Goal: Task Accomplishment & Management: Complete application form

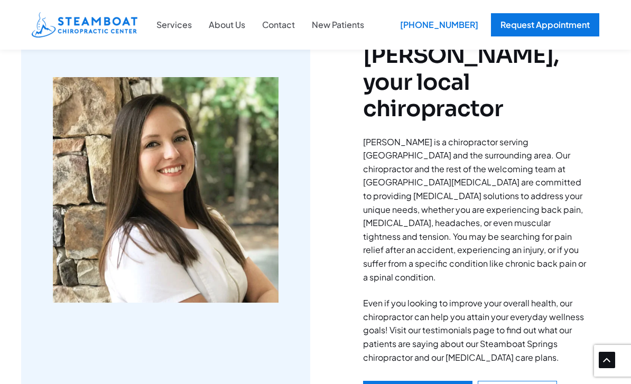
scroll to position [564, 0]
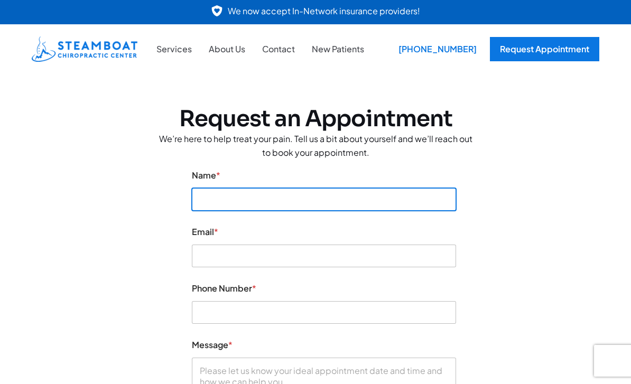
click at [291, 203] on input "Name *" at bounding box center [324, 199] width 264 height 23
type input "Elliana Dunn"
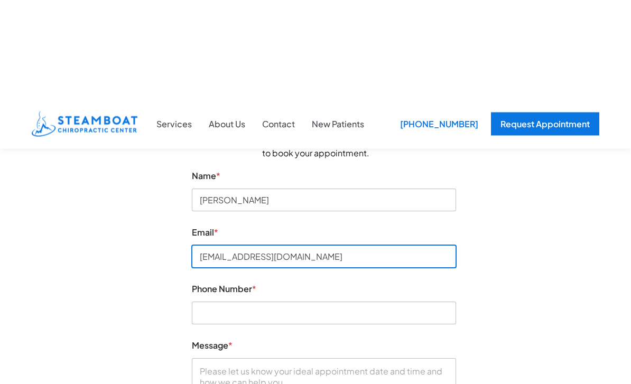
scroll to position [109, 0]
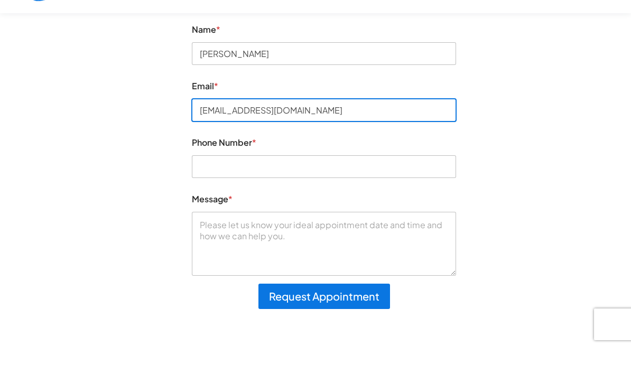
type input "ellianadunn13@gmail.com"
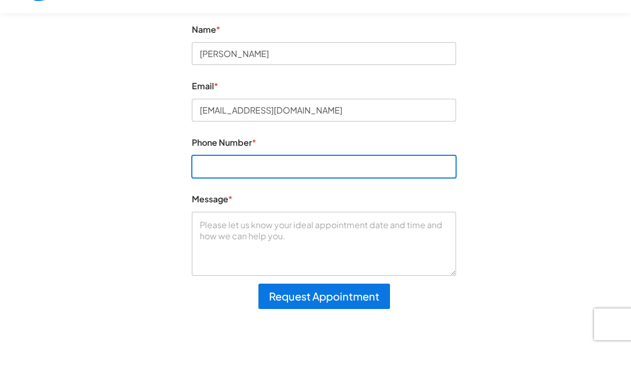
click at [246, 192] on input "Phone Number *" at bounding box center [324, 203] width 264 height 23
type input "2035588103"
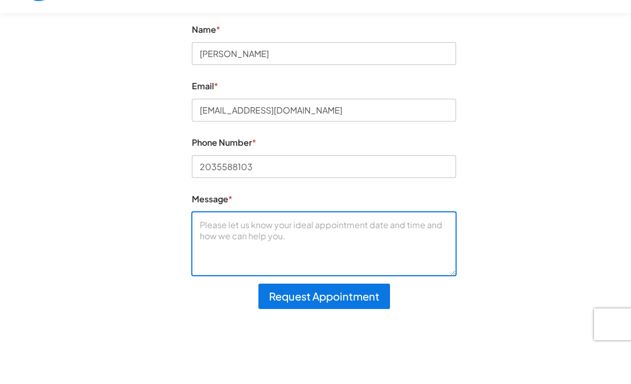
drag, startPoint x: 253, startPoint y: 231, endPoint x: 249, endPoint y: 223, distance: 9.2
click at [253, 249] on textarea "Message *" at bounding box center [324, 280] width 264 height 63
click at [265, 249] on textarea "Message *" at bounding box center [324, 280] width 264 height 63
click at [249, 249] on textarea "Message *" at bounding box center [324, 280] width 264 height 63
click at [214, 249] on textarea "Message *" at bounding box center [324, 280] width 264 height 63
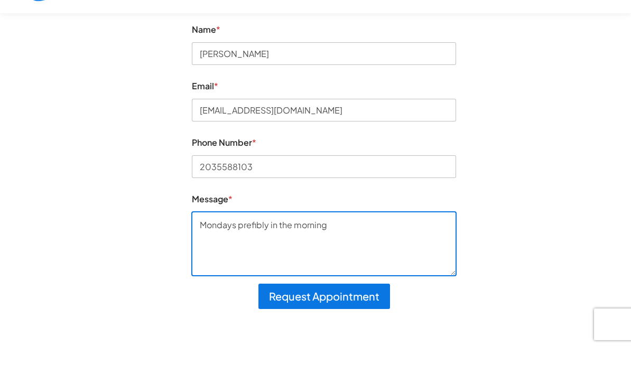
click at [256, 249] on textarea "Mondays prefibly in the morning" at bounding box center [324, 280] width 264 height 63
click at [370, 249] on textarea "Mondays preferably in the morning" at bounding box center [324, 280] width 264 height 63
click at [255, 249] on textarea "Mondays preferably in the morning" at bounding box center [324, 280] width 264 height 63
type textarea "Mondays preferably in the morning"
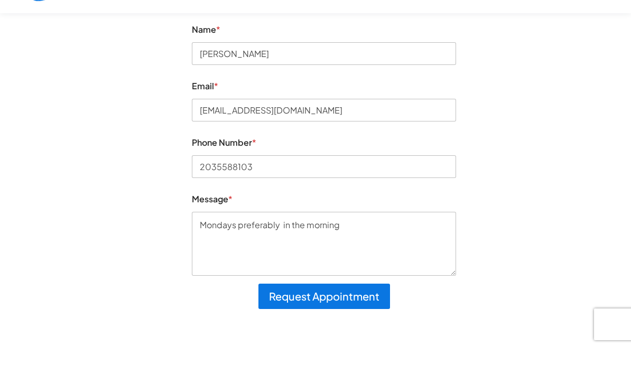
drag, startPoint x: 395, startPoint y: 236, endPoint x: -1, endPoint y: -147, distance: 550.4
click at [0, 0] on html "Skip to content We now accept In-Network insurance providers! Services About Us…" at bounding box center [315, 253] width 631 height 724
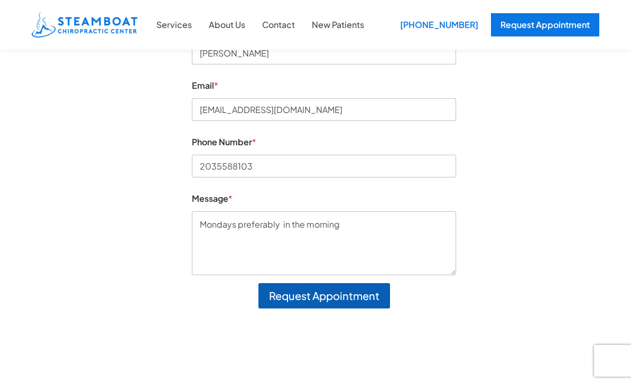
click at [341, 296] on button "Request Appointment" at bounding box center [325, 295] width 132 height 25
